Goal: Task Accomplishment & Management: Manage account settings

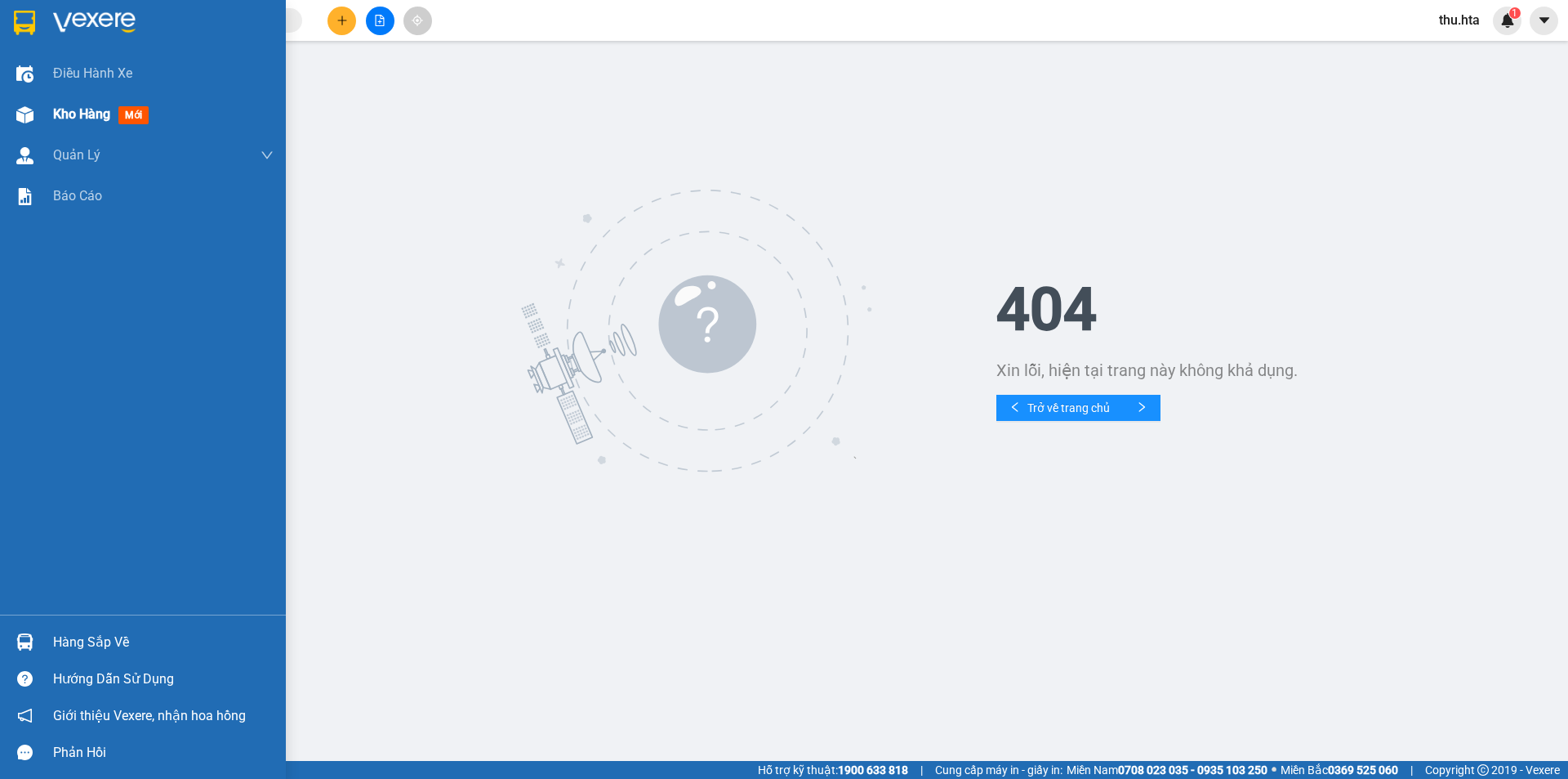
click at [43, 118] on div "Kho hàng mới" at bounding box center [142, 115] width 285 height 41
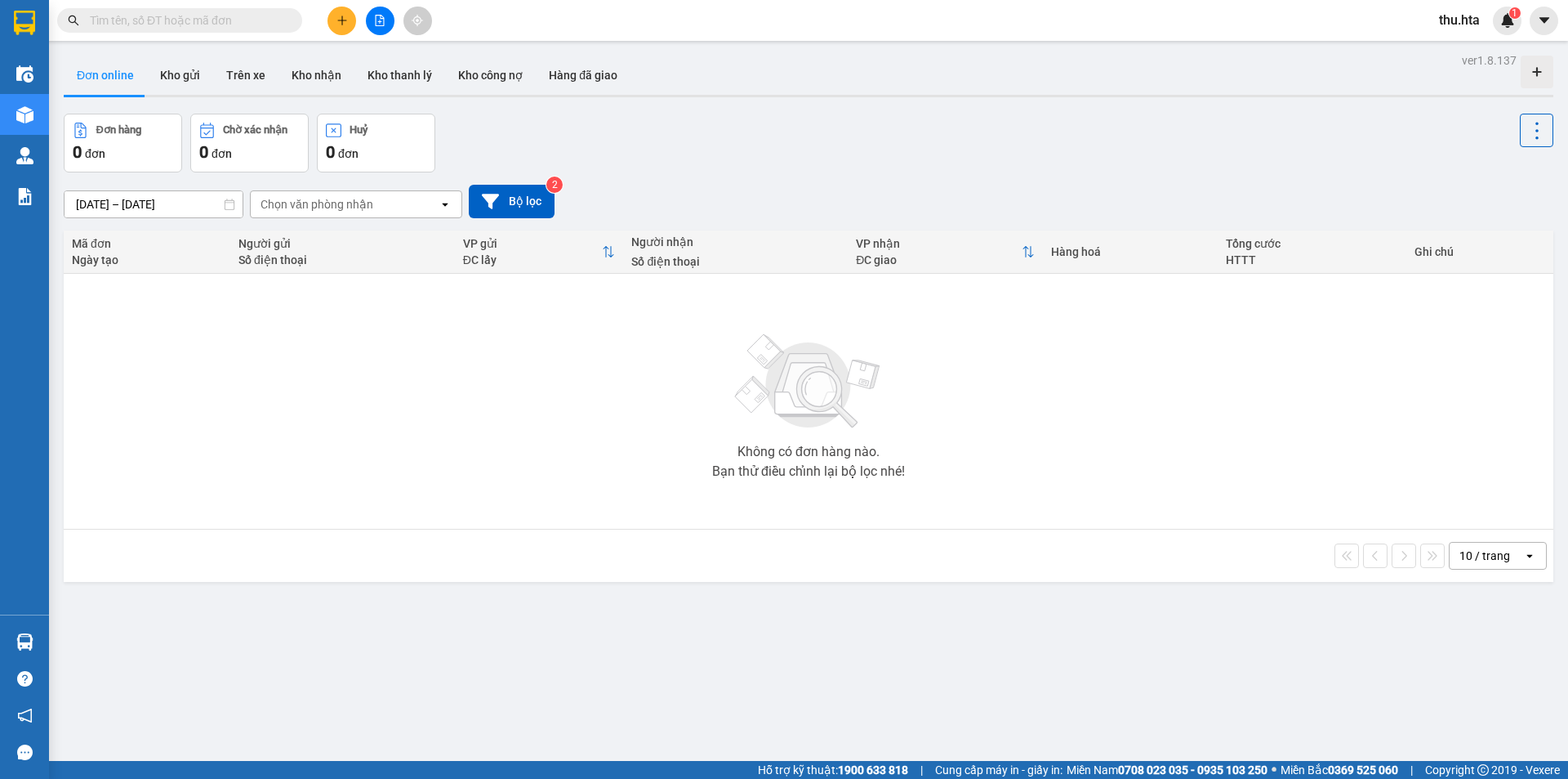
click at [1510, 540] on div "10 / trang open" at bounding box center [808, 555] width 1490 height 52
click at [1486, 548] on div "10 / trang" at bounding box center [1485, 555] width 51 height 17
drag, startPoint x: 1507, startPoint y: 746, endPoint x: 1494, endPoint y: 732, distance: 19.1
click at [1507, 744] on div "100 / trang" at bounding box center [1486, 737] width 98 height 29
click at [176, 79] on button "Kho gửi" at bounding box center [179, 76] width 66 height 39
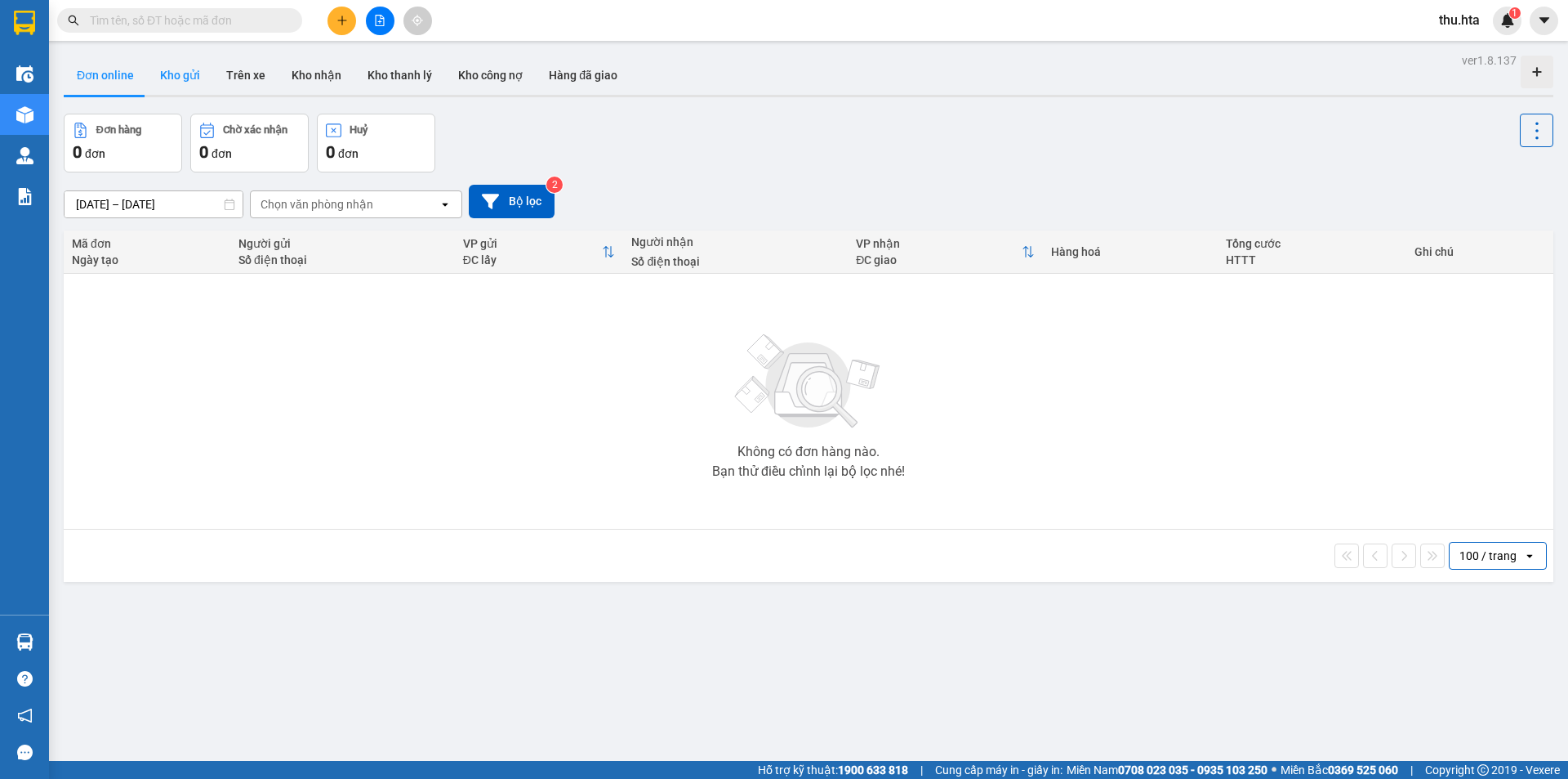
type input "10/08/2025 – 12/08/2025"
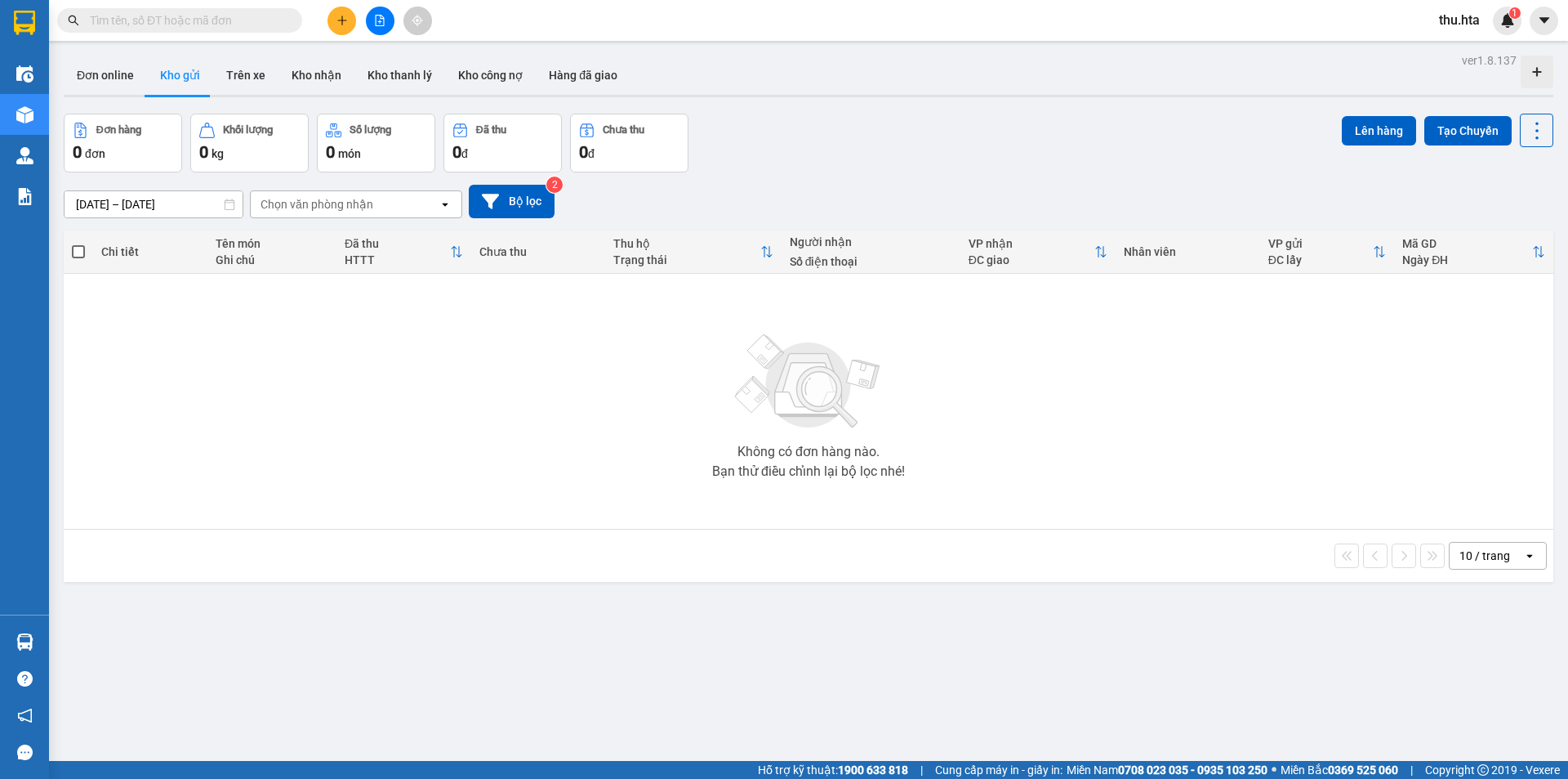
click at [1510, 563] on div "10 / trang open" at bounding box center [1497, 555] width 98 height 27
drag, startPoint x: 1484, startPoint y: 740, endPoint x: 1447, endPoint y: 730, distance: 38.3
click at [1481, 739] on span "100 / trang" at bounding box center [1479, 737] width 59 height 17
